Goal: Task Accomplishment & Management: Use online tool/utility

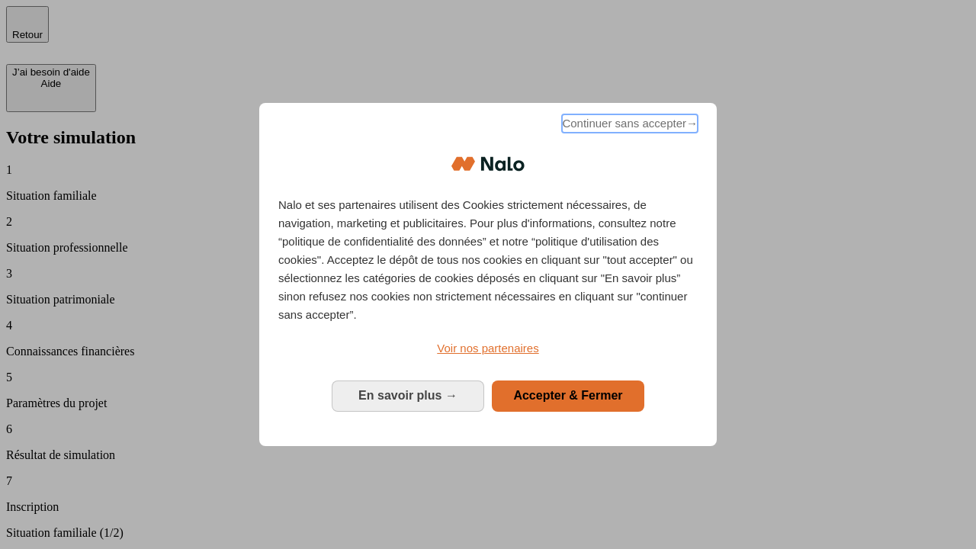
click at [628, 126] on span "Continuer sans accepter →" at bounding box center [630, 123] width 136 height 18
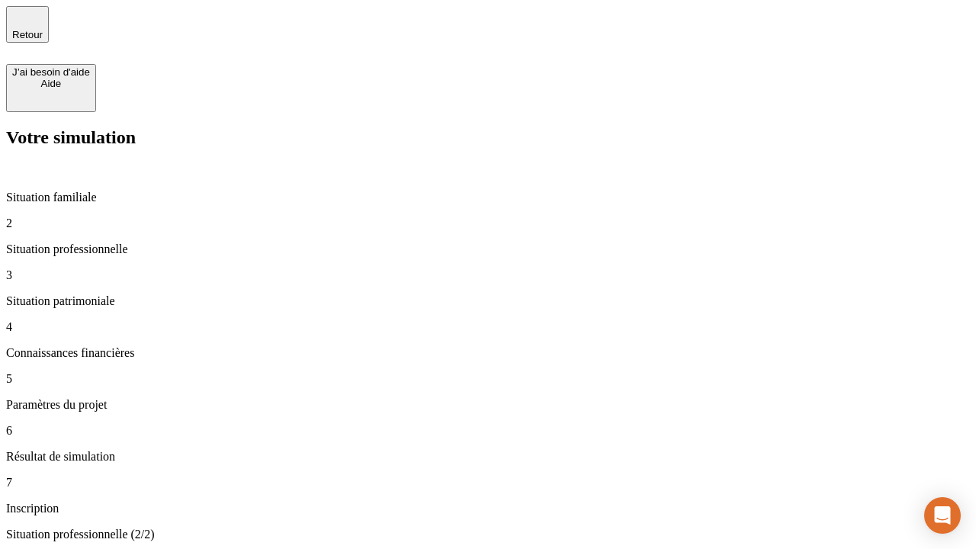
type input "30 000"
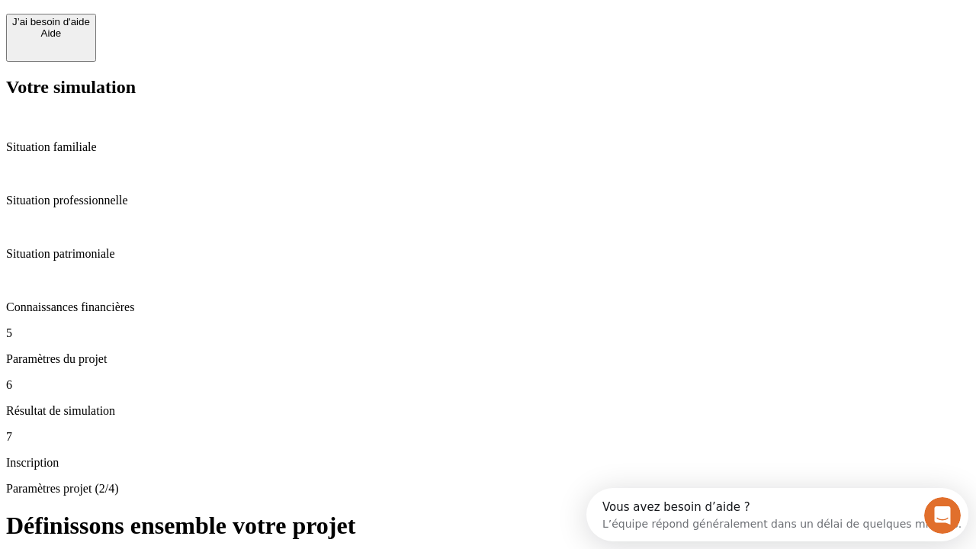
scroll to position [29, 0]
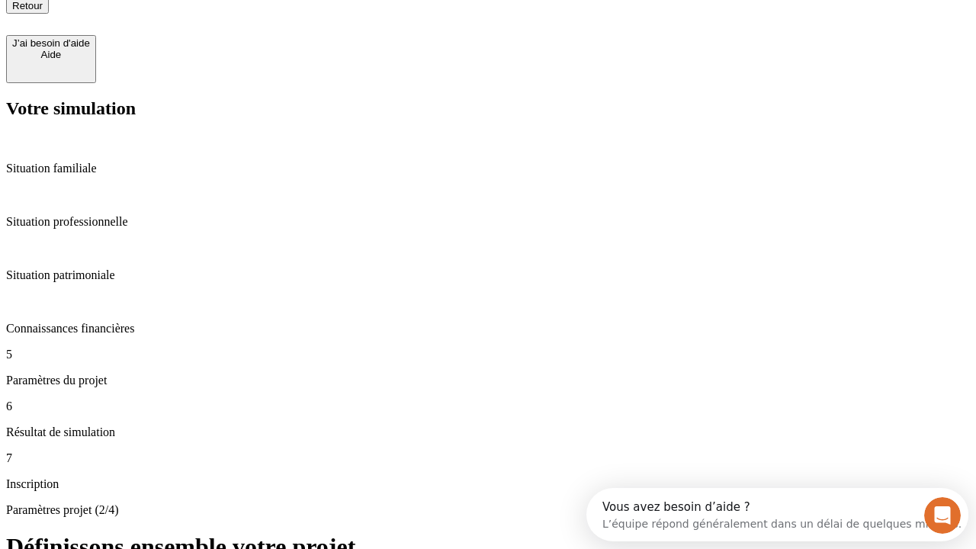
type input "25"
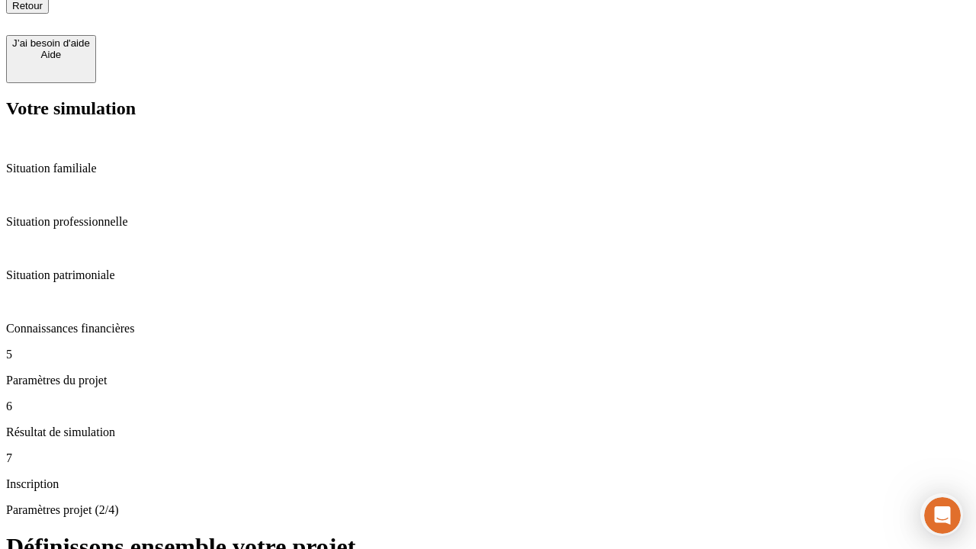
type input "64"
type input "1 000"
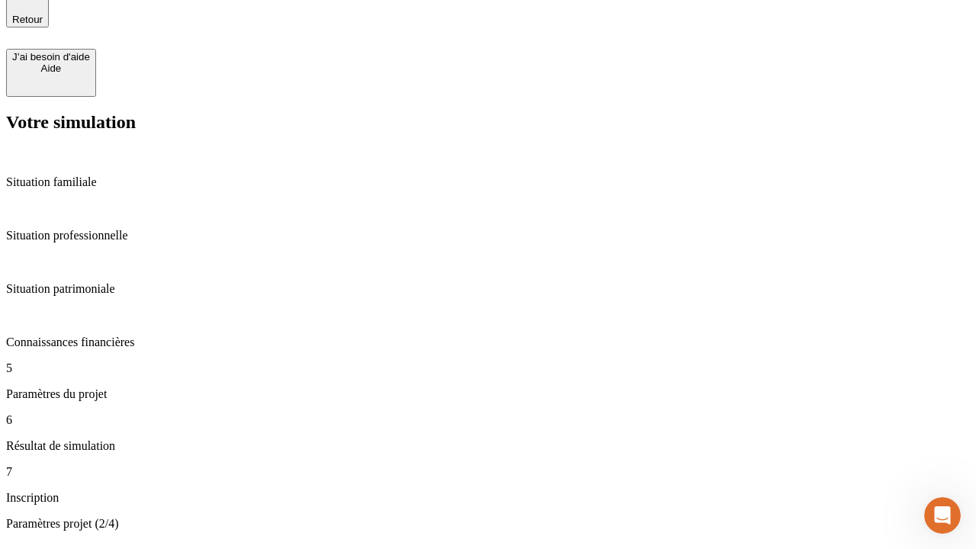
type input "640"
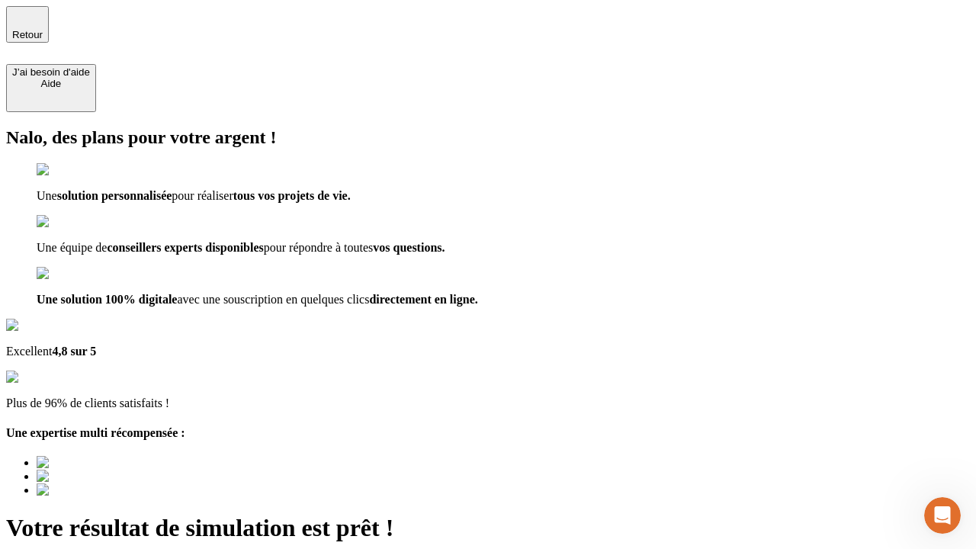
type input "[EMAIL_ADDRESS][PERSON_NAME][DOMAIN_NAME]"
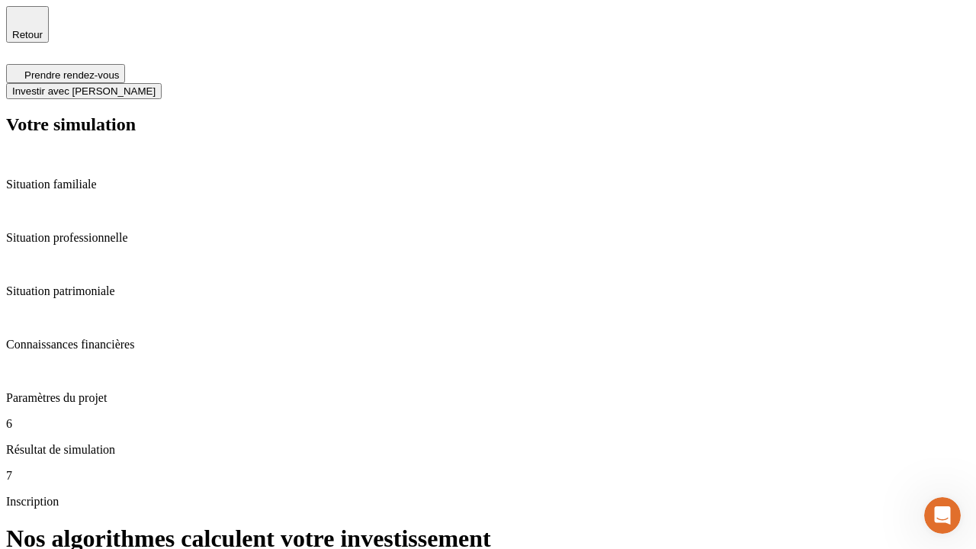
click at [156, 85] on span "Investir avec [PERSON_NAME]" at bounding box center [83, 90] width 143 height 11
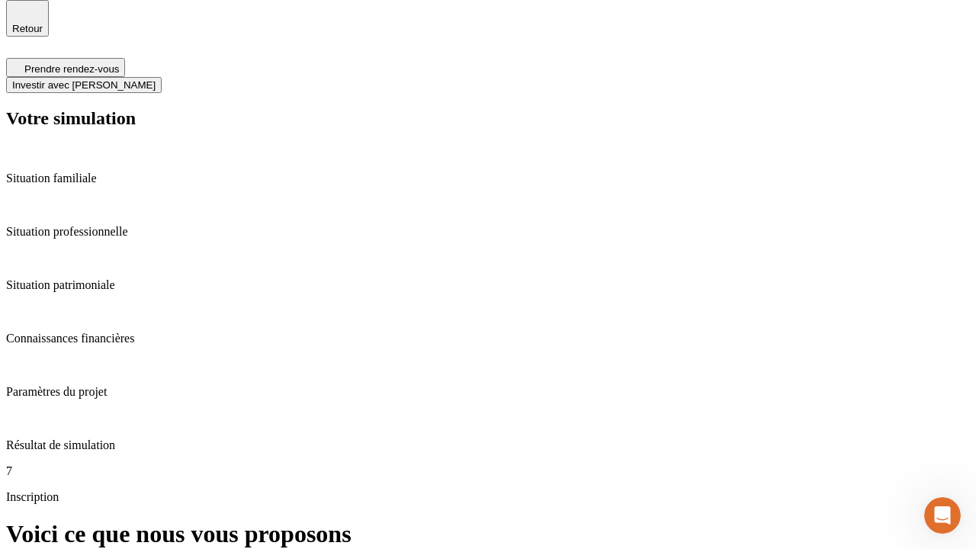
scroll to position [5, 0]
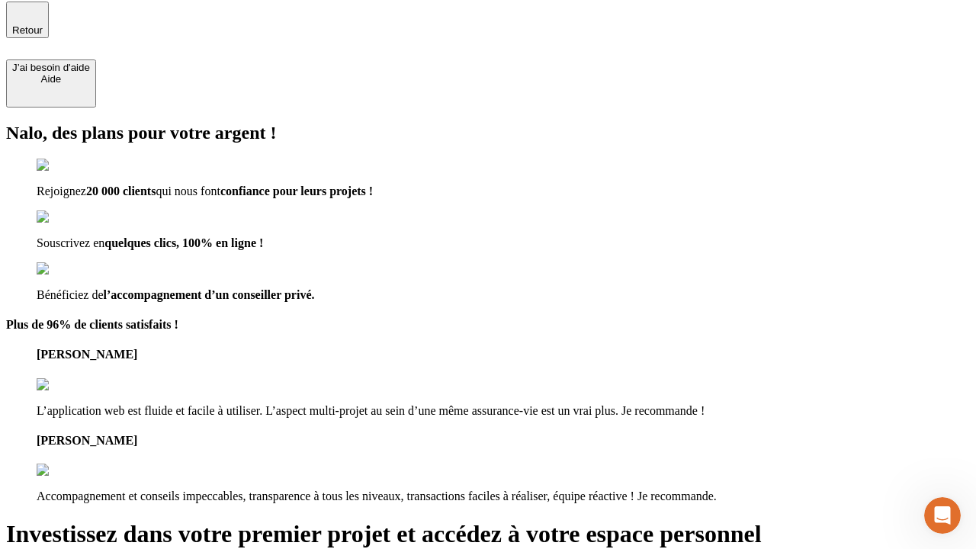
type input "[PERSON_NAME][EMAIL_ADDRESS][DOMAIN_NAME]"
